Goal: Task Accomplishment & Management: Manage account settings

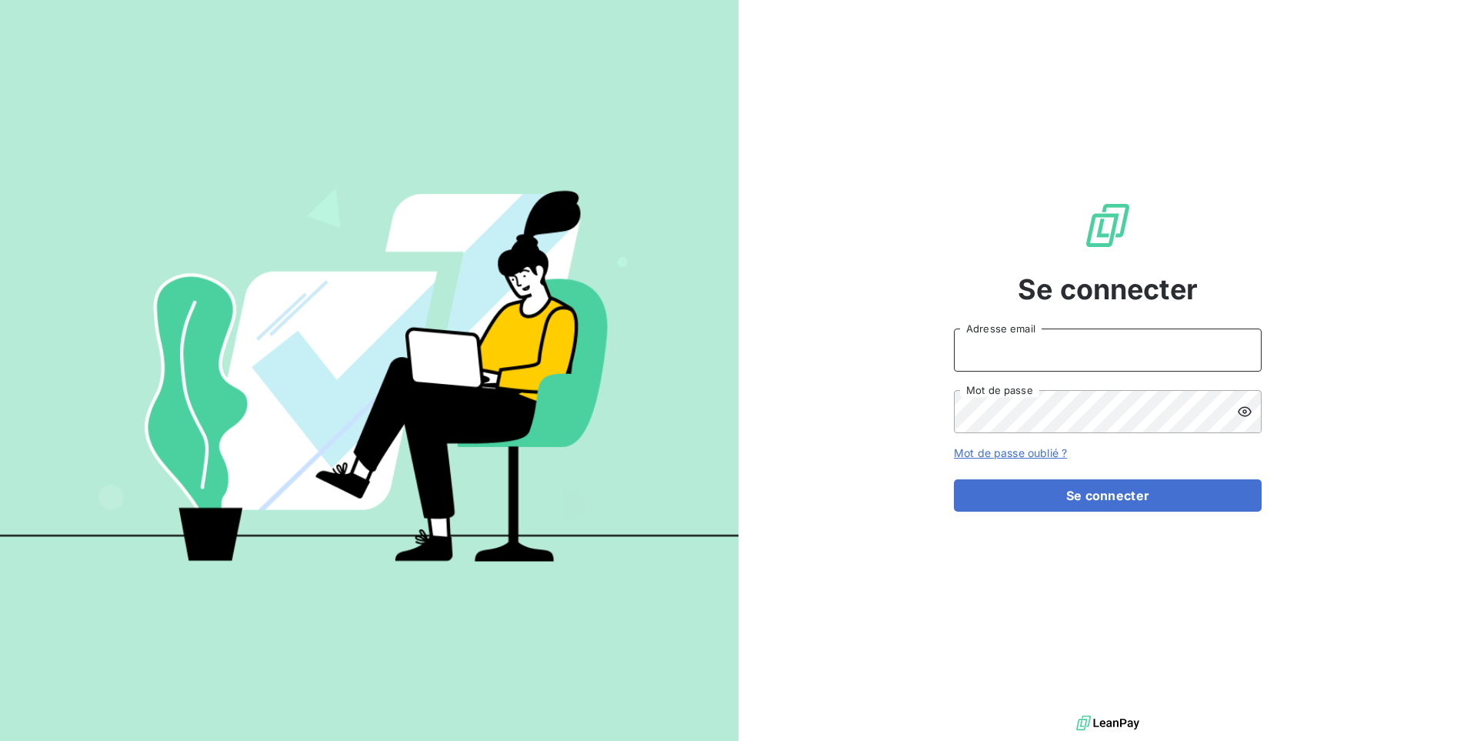
click at [1107, 345] on input "Adresse email" at bounding box center [1108, 350] width 308 height 43
paste input "aaalocatour"
type input "admin@aaalocatour"
click at [954, 479] on button "Se connecter" at bounding box center [1108, 495] width 308 height 32
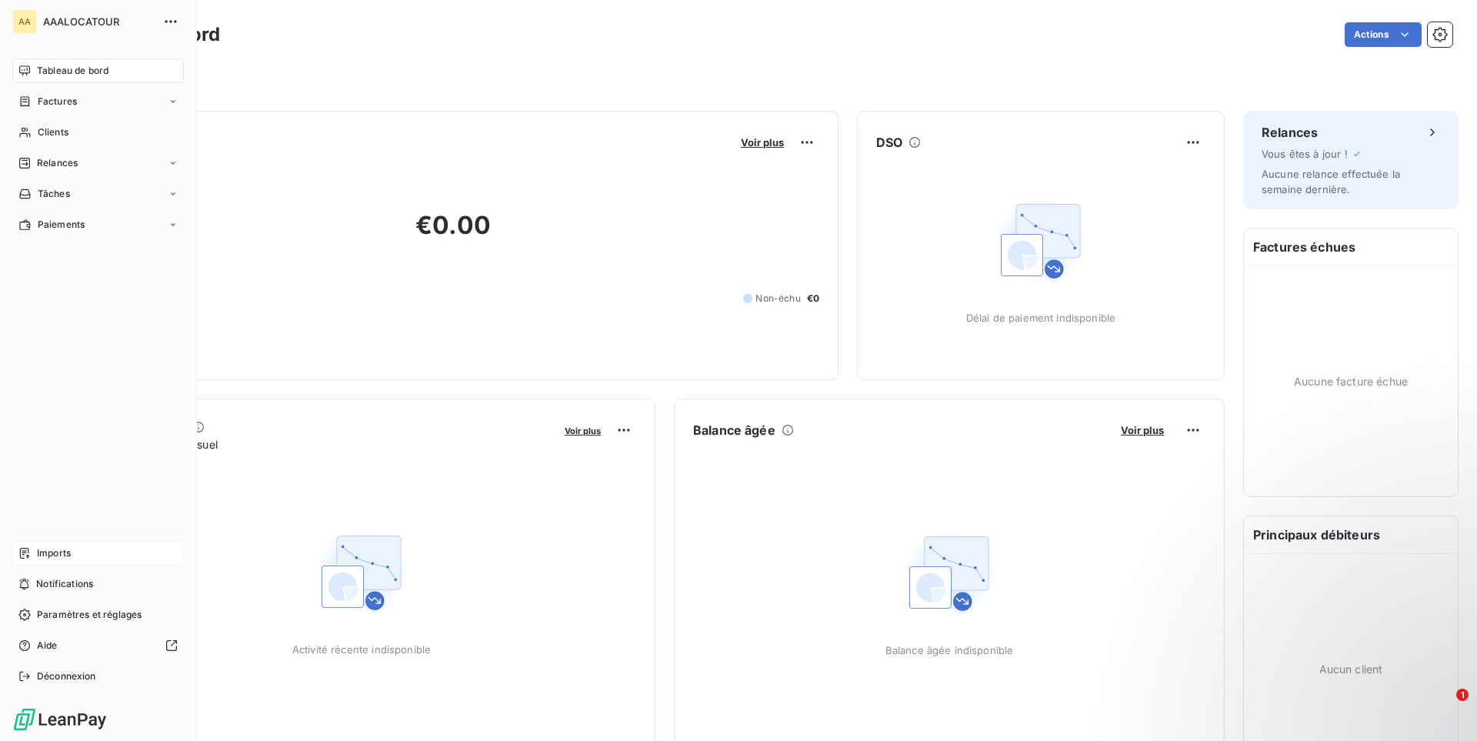
click at [54, 549] on span "Imports" at bounding box center [54, 553] width 34 height 14
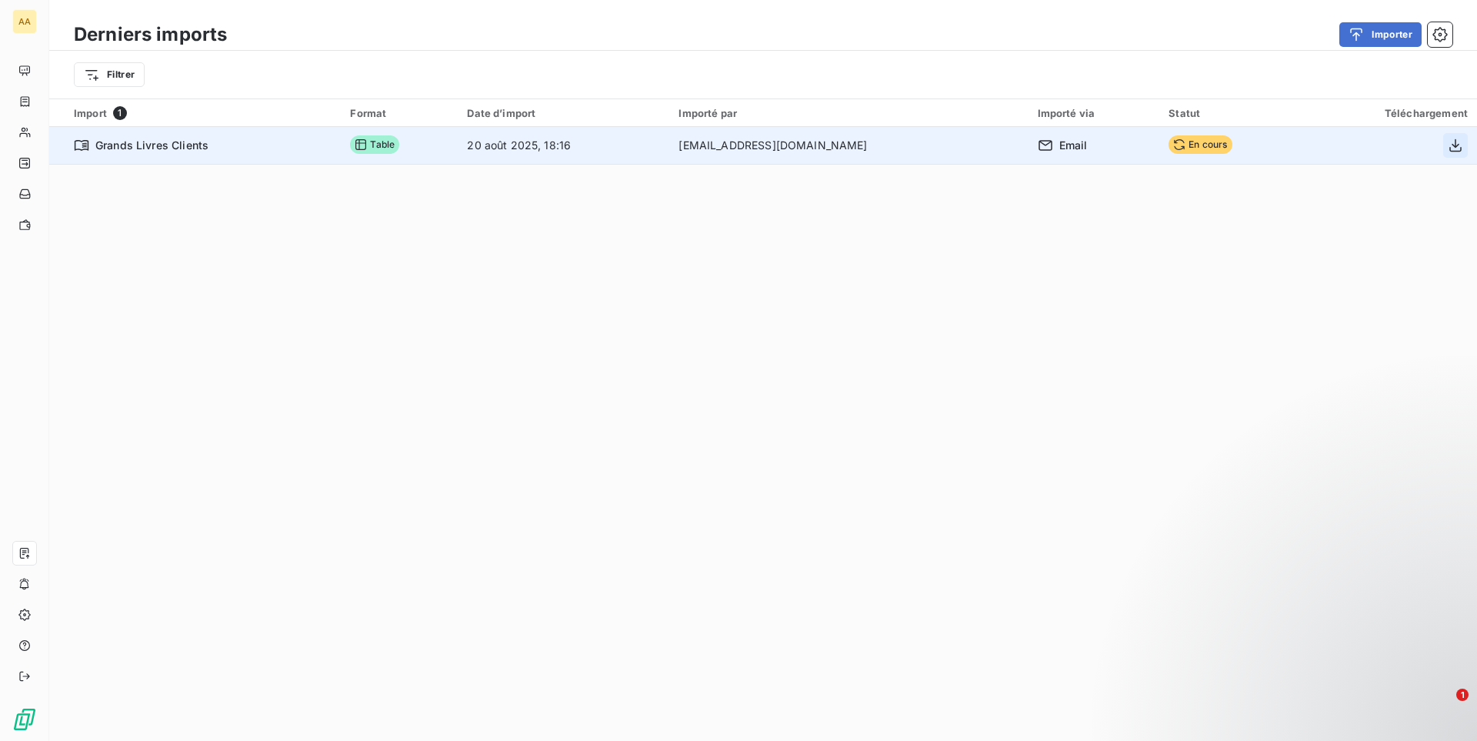
click at [1452, 147] on icon "button" at bounding box center [1455, 145] width 15 height 15
